Goal: Go to known website: Go to known website

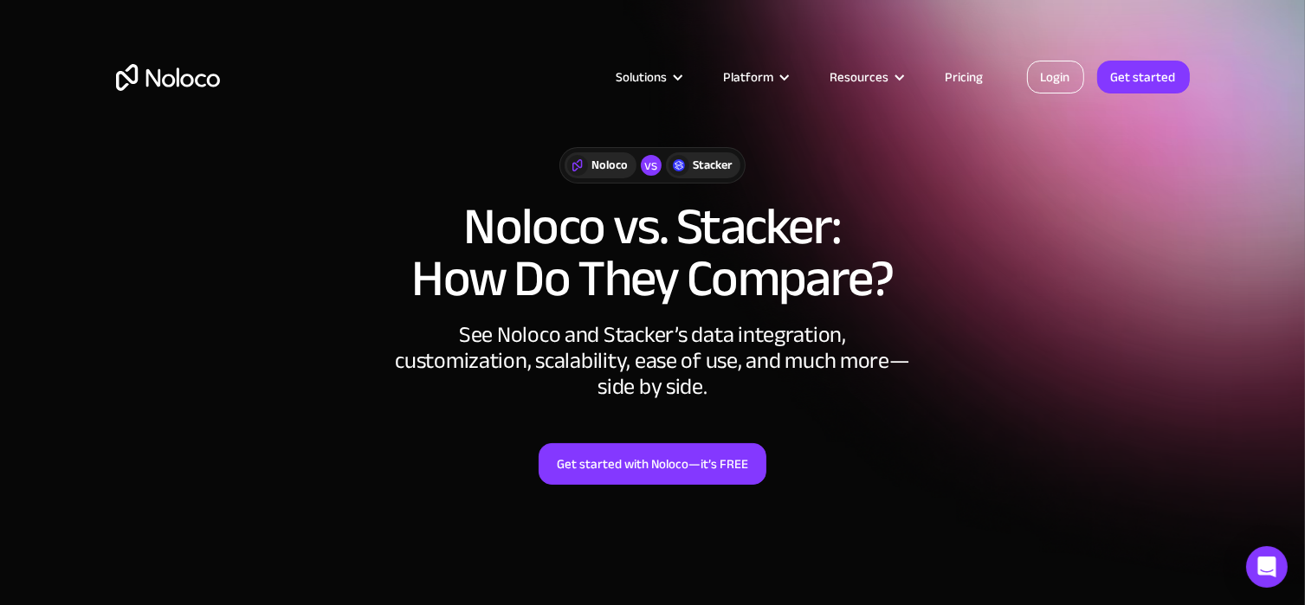
click at [1060, 61] on link "Login" at bounding box center [1055, 77] width 57 height 33
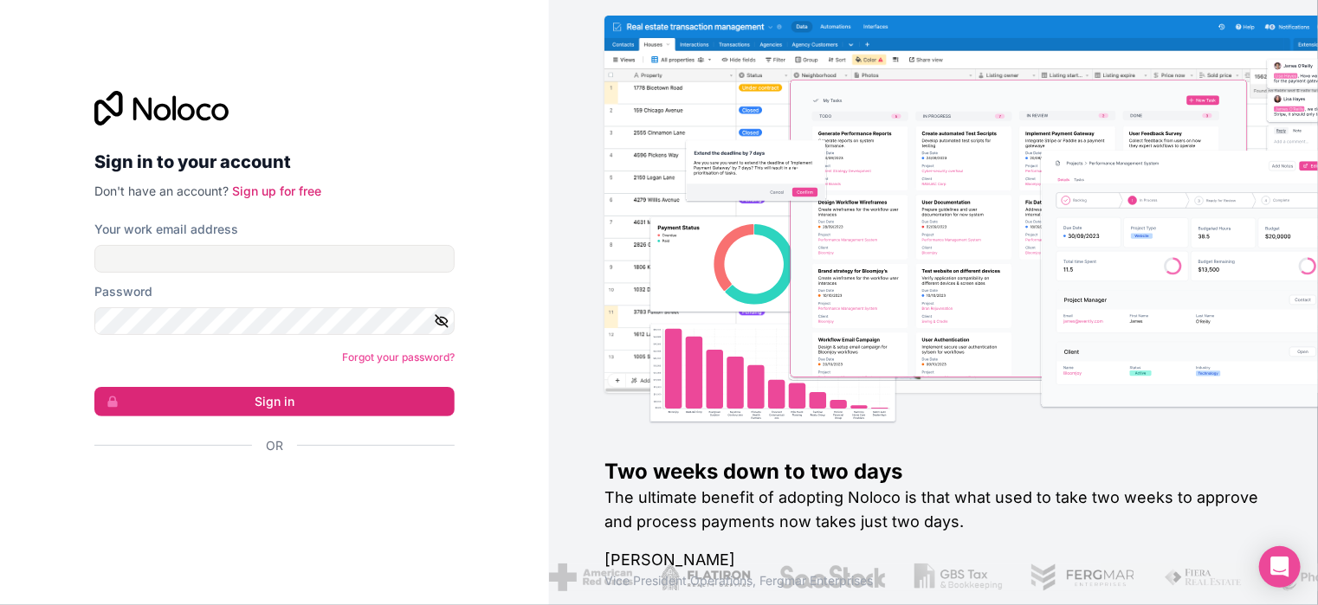
click at [293, 242] on div "Your work email address" at bounding box center [274, 247] width 360 height 52
click at [256, 242] on div "Your work email address" at bounding box center [274, 247] width 360 height 52
click at [233, 268] on input "Your work email address" at bounding box center [274, 259] width 360 height 28
type input "[EMAIL_ADDRESS][DOMAIN_NAME]"
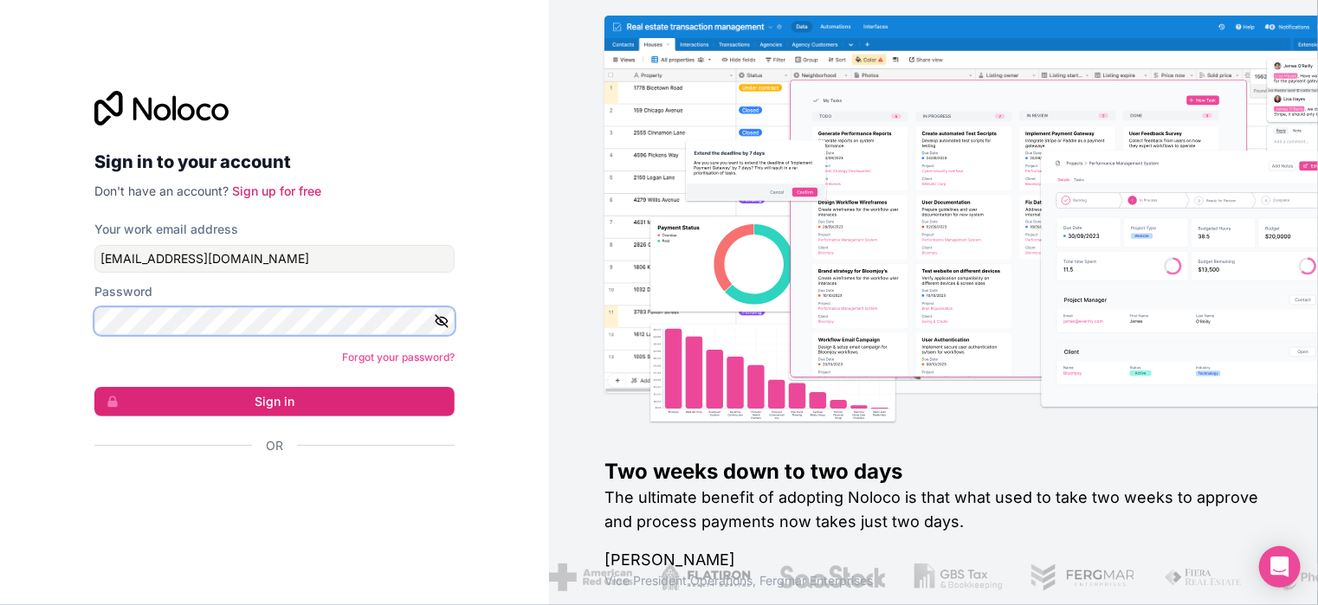
click at [94, 387] on button "Sign in" at bounding box center [274, 401] width 360 height 29
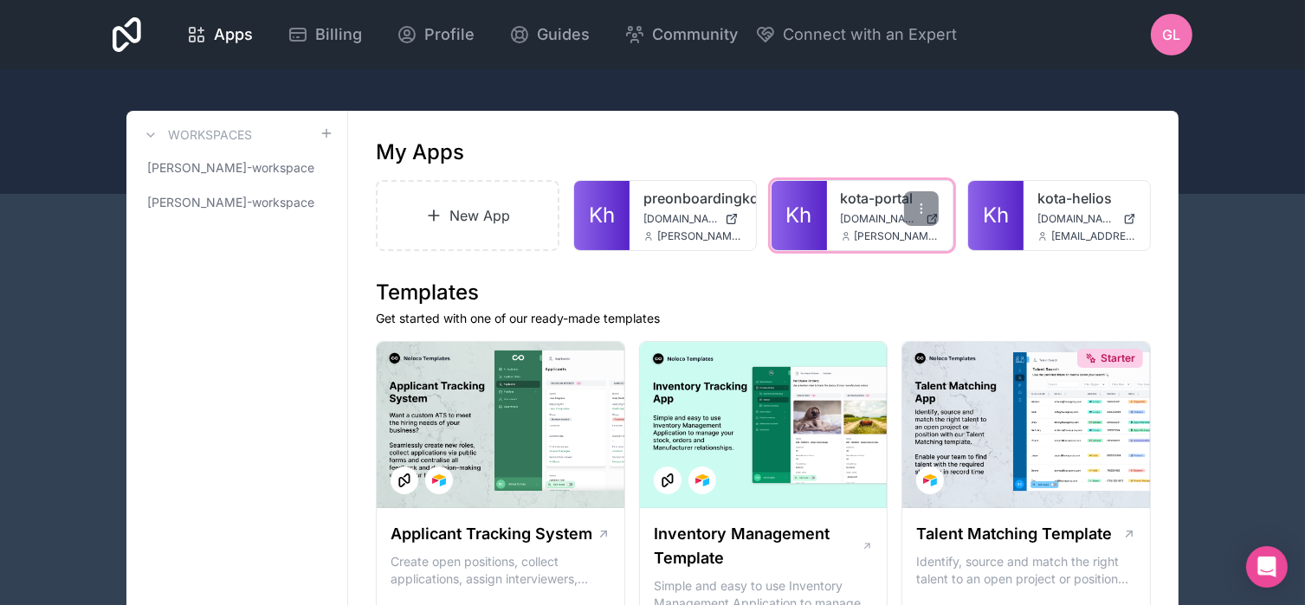
click at [847, 192] on link "kota-portal" at bounding box center [890, 198] width 99 height 21
